Goal: Navigation & Orientation: Find specific page/section

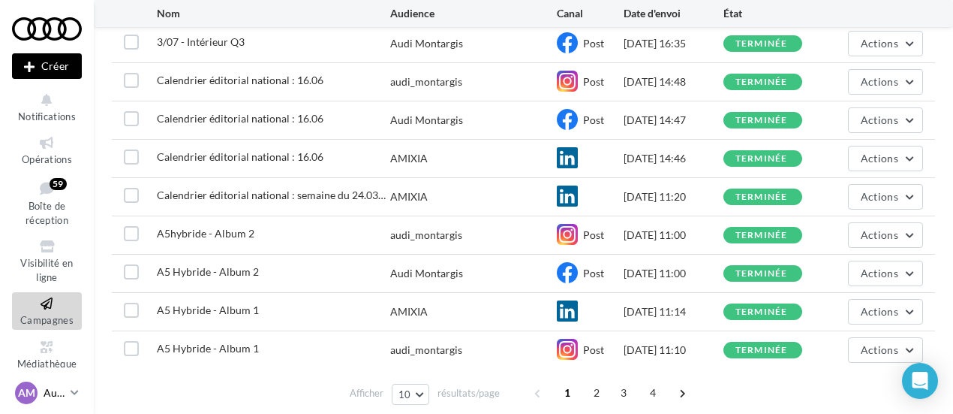
click at [80, 393] on link "AM Audi MONTARGIS audi-mont-adufl" at bounding box center [47, 392] width 70 height 29
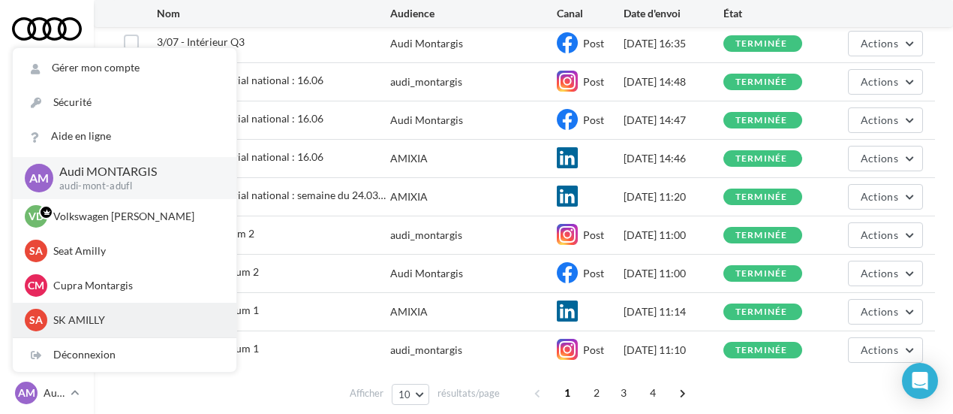
click at [98, 311] on div "SA SK AMILLY [PERSON_NAME]-duf" at bounding box center [125, 319] width 200 height 23
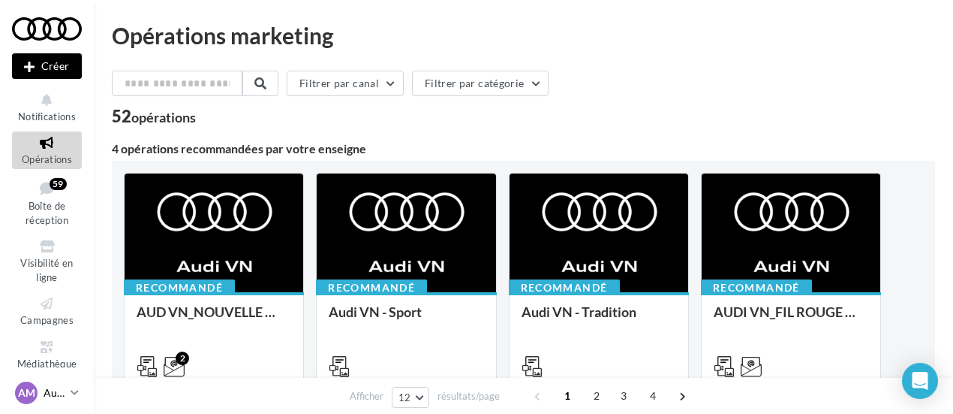
click at [66, 385] on link "AM Audi MONTARGIS audi-mont-adufl" at bounding box center [47, 392] width 70 height 29
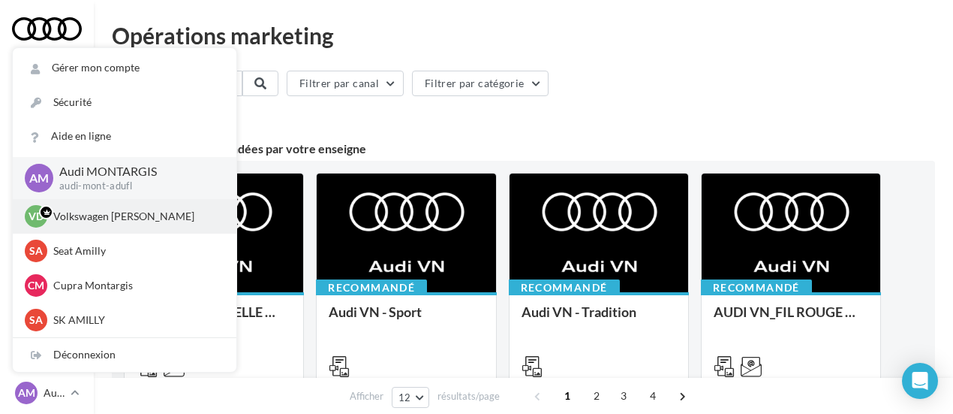
click at [156, 217] on p "Volkswagen [PERSON_NAME]" at bounding box center [135, 216] width 165 height 15
